Goal: Task Accomplishment & Management: Use online tool/utility

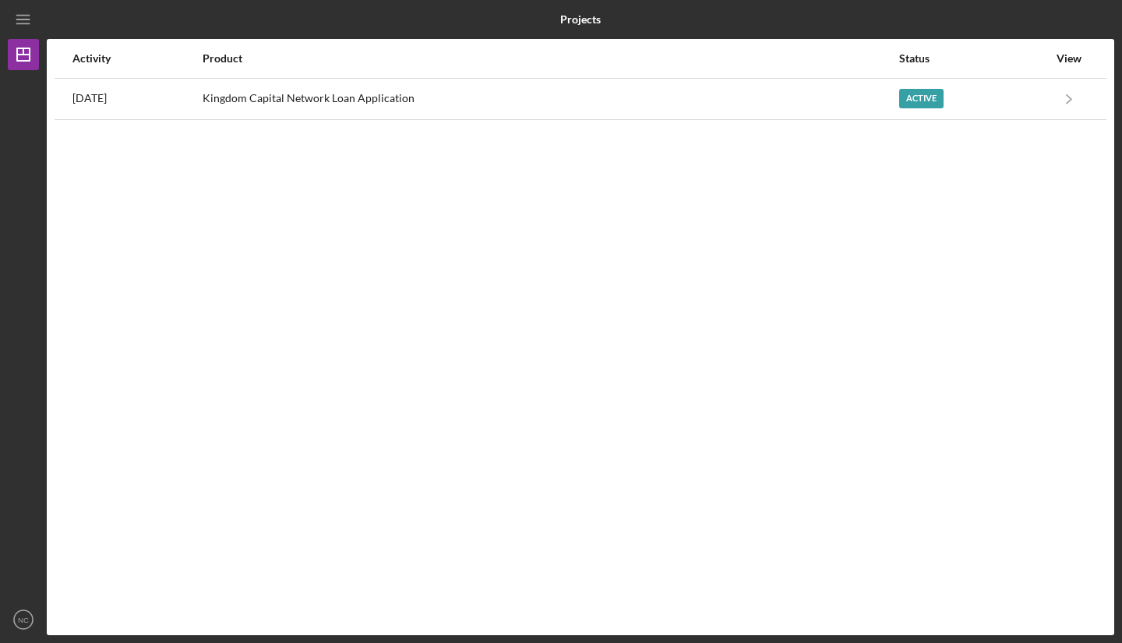
click at [1072, 100] on icon "Icon/Navigate" at bounding box center [1069, 98] width 35 height 35
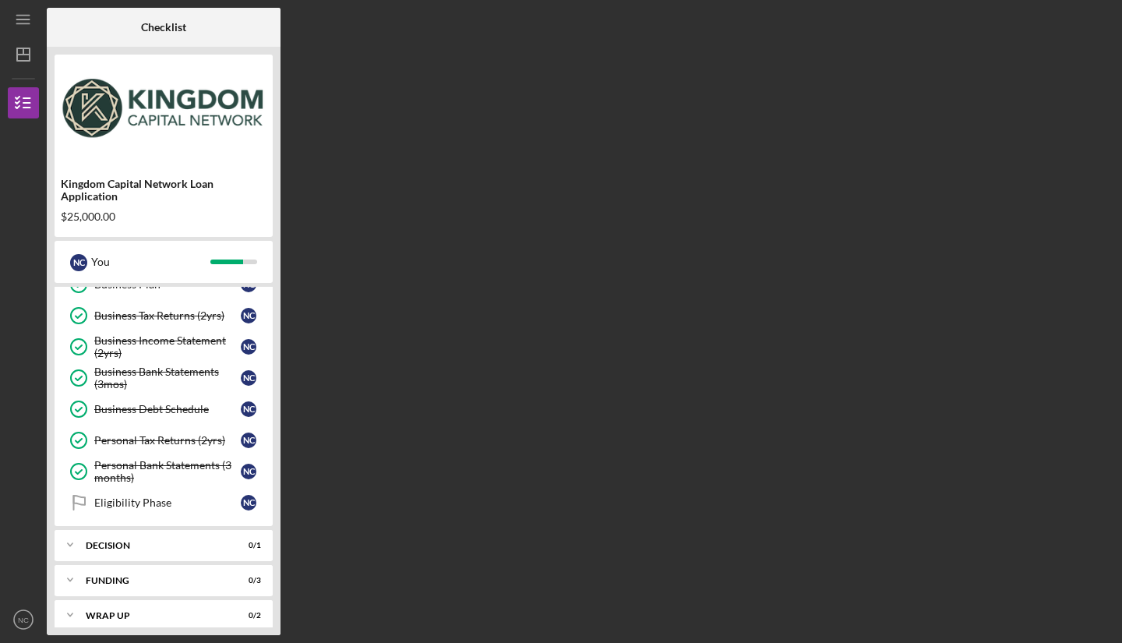
scroll to position [373, 0]
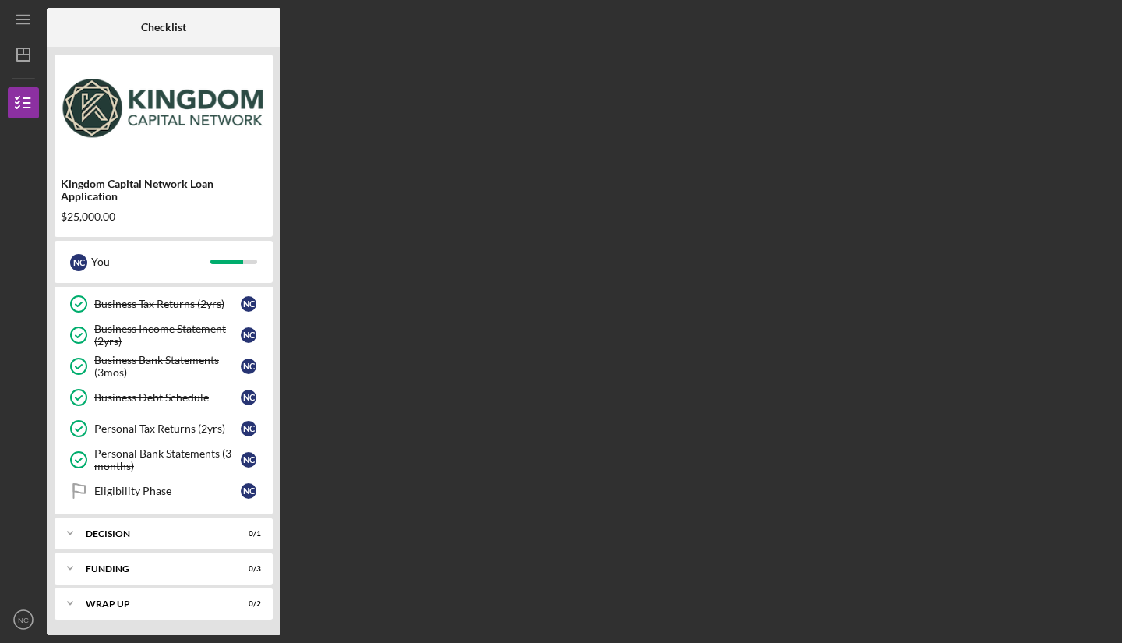
click at [75, 611] on icon "Icon/Expander" at bounding box center [70, 602] width 31 height 31
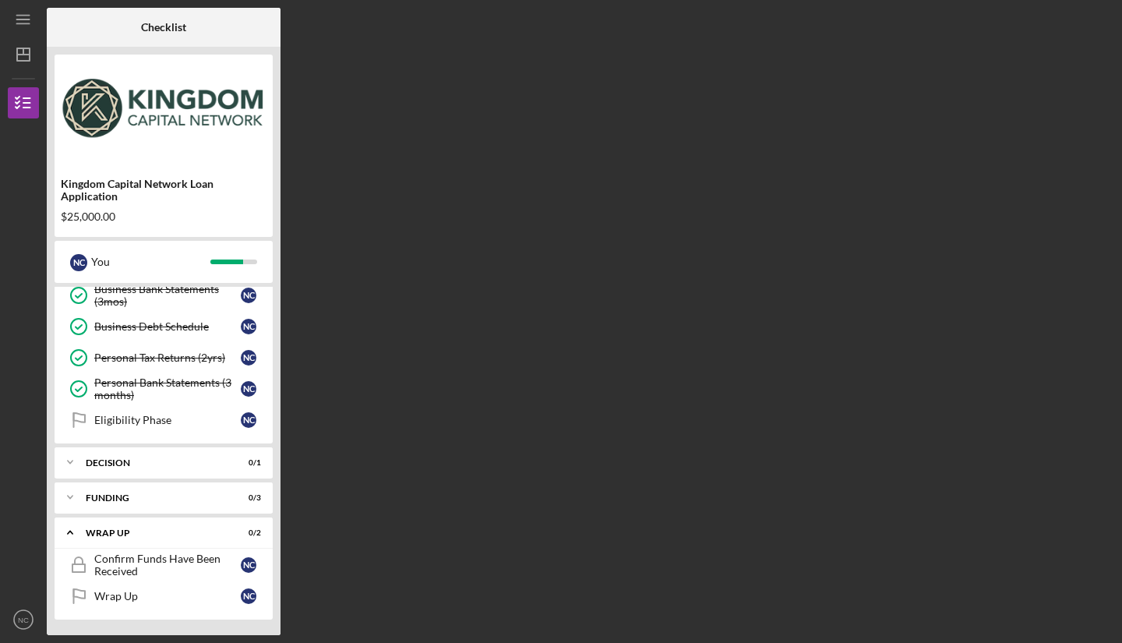
click at [71, 492] on icon "Icon/Expander" at bounding box center [70, 496] width 31 height 31
click at [62, 459] on icon "Icon/Expander" at bounding box center [70, 461] width 31 height 31
click at [159, 496] on div "Decision" at bounding box center [167, 494] width 146 height 12
